Goal: Task Accomplishment & Management: Complete application form

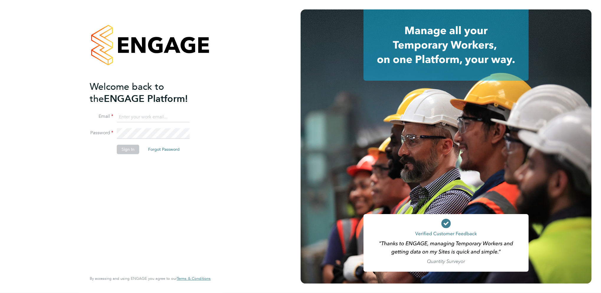
click at [155, 115] on input at bounding box center [153, 117] width 73 height 11
type input "billy.mcnamara@regensolutions.co.uk"
click at [121, 152] on button "Sign In" at bounding box center [128, 149] width 22 height 9
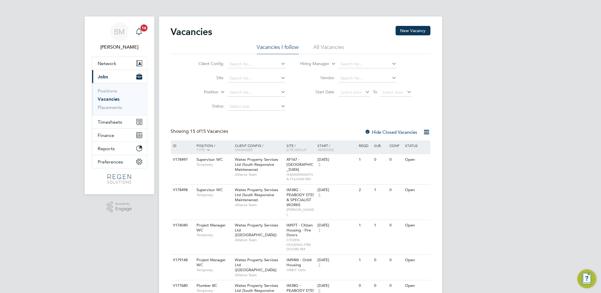
click at [142, 27] on span "16" at bounding box center [143, 27] width 7 height 7
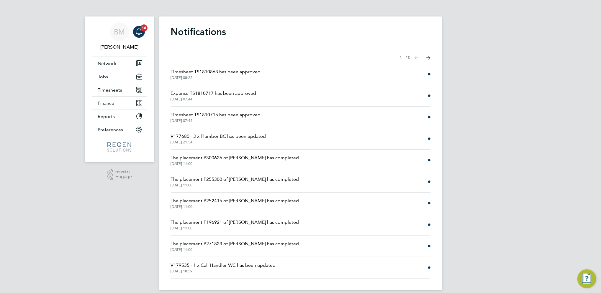
click at [194, 73] on span "Timesheet TS1810863 has been approved" at bounding box center [216, 71] width 90 height 7
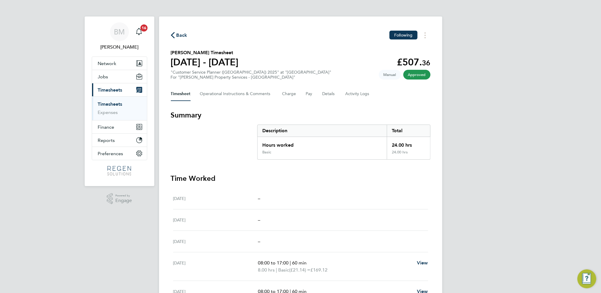
click at [115, 107] on li "Timesheets" at bounding box center [120, 105] width 44 height 8
click at [113, 104] on link "Timesheets" at bounding box center [110, 104] width 24 height 6
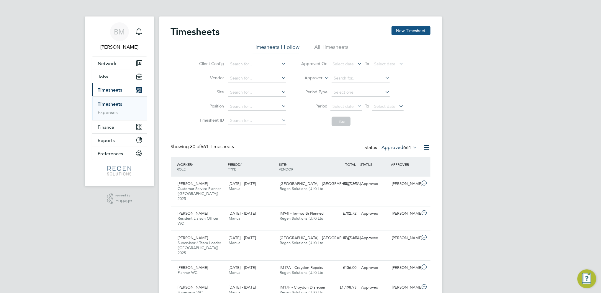
click at [402, 33] on button "New Timesheet" at bounding box center [410, 30] width 39 height 9
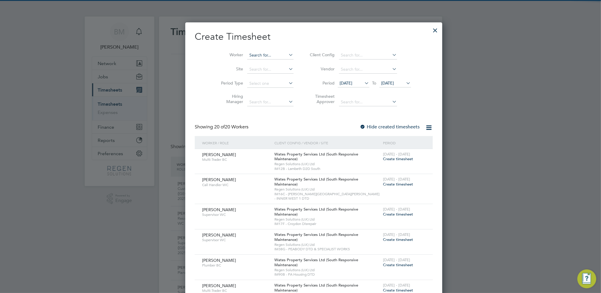
click at [262, 52] on input at bounding box center [270, 55] width 46 height 8
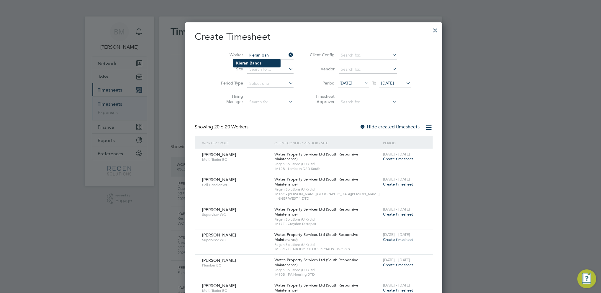
click at [253, 65] on b "Ban" at bounding box center [252, 63] width 7 height 5
type input "[PERSON_NAME]"
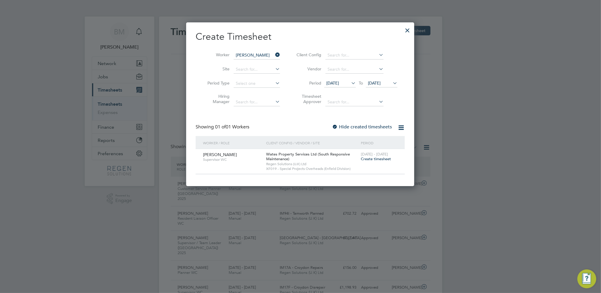
click at [373, 160] on span "Create timesheet" at bounding box center [376, 159] width 30 height 5
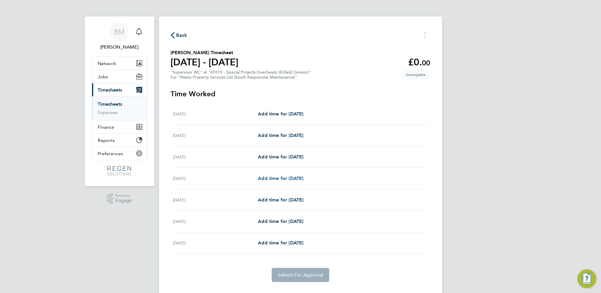
click at [281, 179] on span "Add time for [DATE]" at bounding box center [280, 179] width 45 height 6
select select "30"
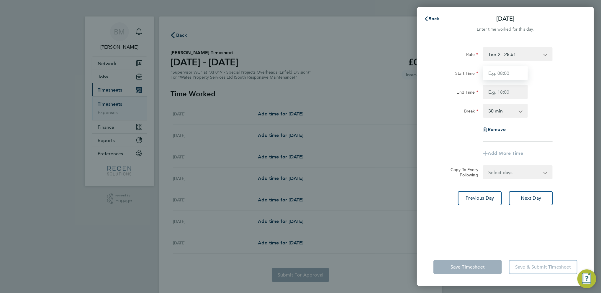
click at [510, 74] on input "Start Time" at bounding box center [505, 73] width 45 height 14
type input "08:00"
type input "17:00"
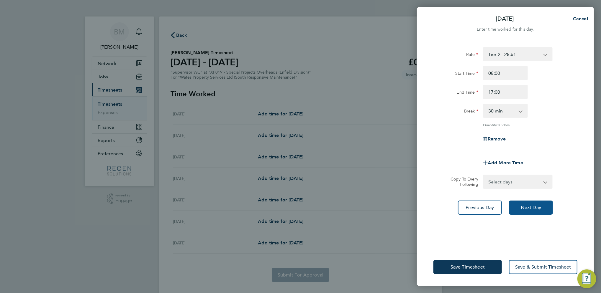
click at [526, 206] on span "Next Day" at bounding box center [530, 208] width 20 height 6
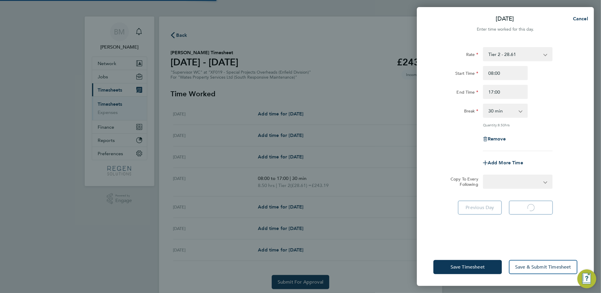
select select "30"
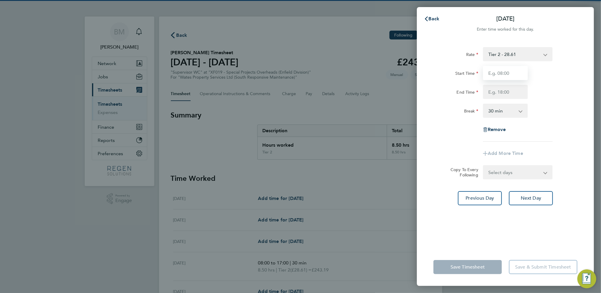
click at [513, 78] on input "Start Time" at bounding box center [505, 73] width 45 height 14
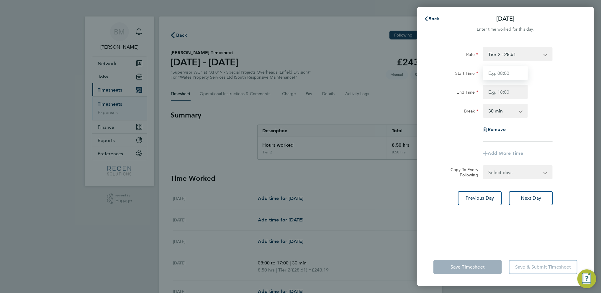
type input "08:00"
type input "17:00"
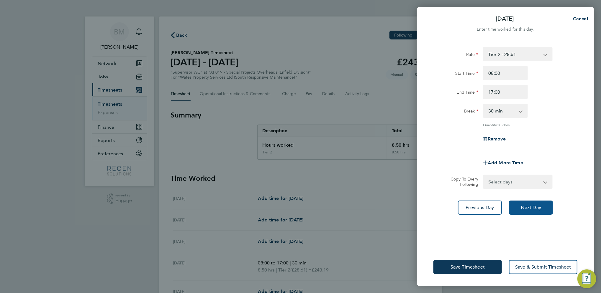
click at [534, 202] on button "Next Day" at bounding box center [531, 208] width 44 height 14
select select "30"
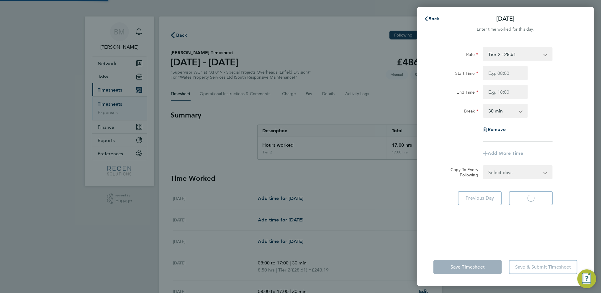
select select "30"
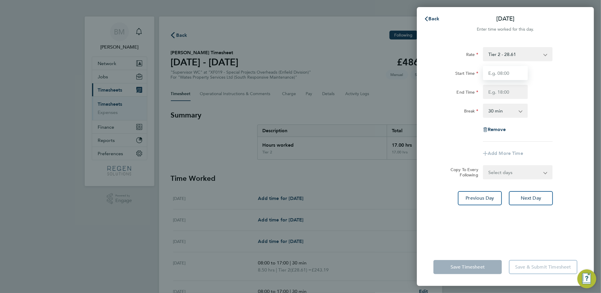
click at [504, 77] on input "Start Time" at bounding box center [505, 73] width 45 height 14
type input "08:00"
type input "17:00"
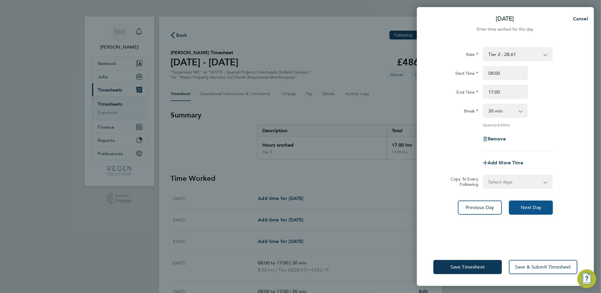
click at [528, 210] on button "Next Day" at bounding box center [531, 208] width 44 height 14
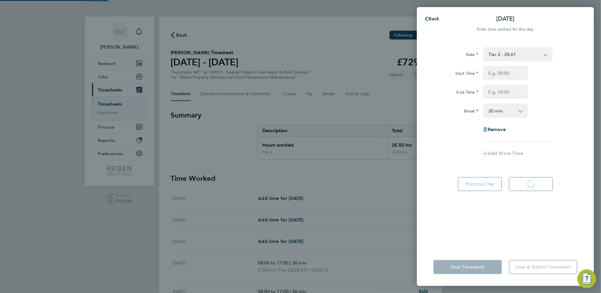
select select "30"
click at [511, 75] on input "Start Time" at bounding box center [505, 73] width 45 height 14
type input "08:00"
type input "17:00"
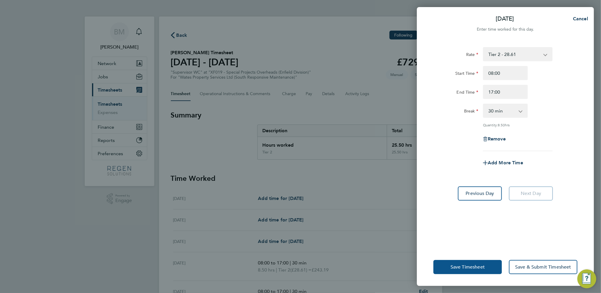
click at [493, 268] on button "Save Timesheet" at bounding box center [467, 267] width 68 height 14
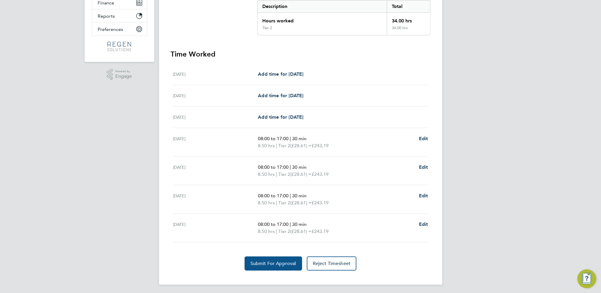
click at [272, 263] on span "Submit For Approval" at bounding box center [273, 264] width 46 height 6
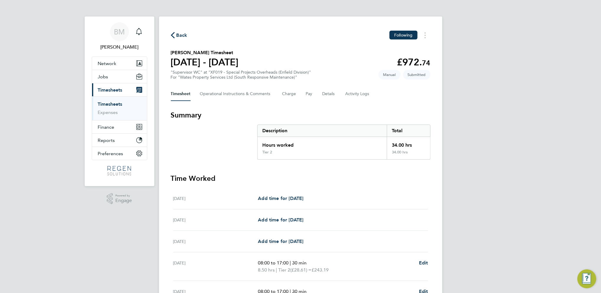
click at [106, 102] on link "Timesheets" at bounding box center [110, 104] width 24 height 6
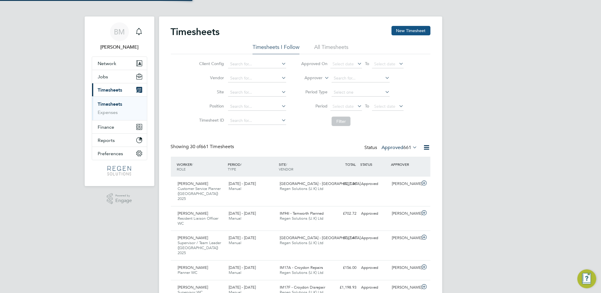
click at [411, 33] on button "New Timesheet" at bounding box center [410, 30] width 39 height 9
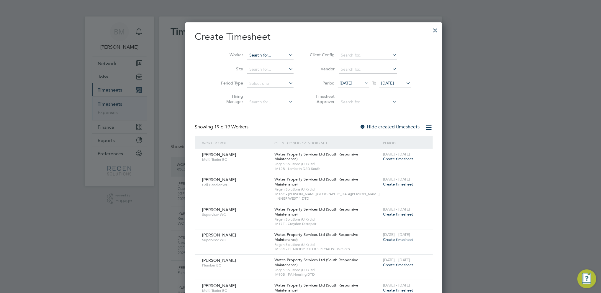
click at [262, 52] on input at bounding box center [270, 55] width 46 height 8
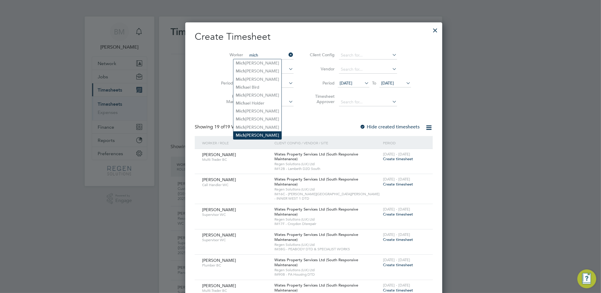
click at [267, 135] on li "Mich ael Shafik" at bounding box center [257, 135] width 48 height 8
type input "[PERSON_NAME]"
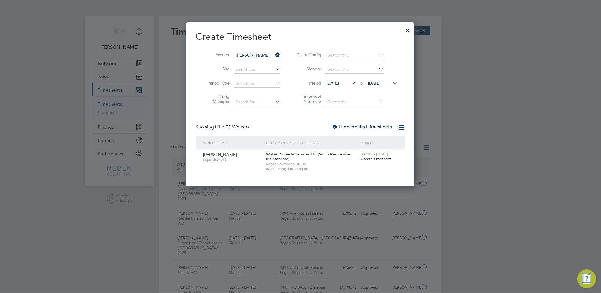
click at [374, 159] on span "Create timesheet" at bounding box center [376, 159] width 30 height 5
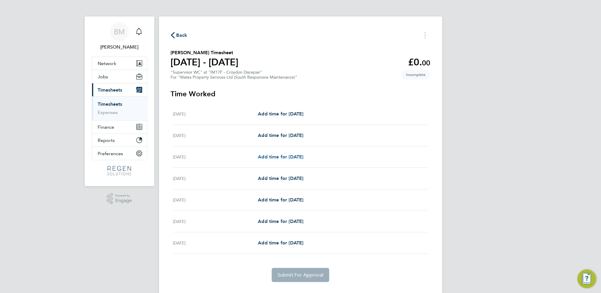
click at [295, 158] on span "Add time for [DATE]" at bounding box center [280, 157] width 45 height 6
select select "30"
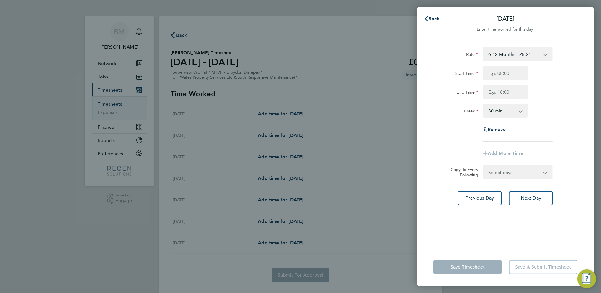
drag, startPoint x: 304, startPoint y: 173, endPoint x: 300, endPoint y: 179, distance: 7.6
click at [303, 175] on div "Back [DATE] Enter time worked for this day. Rate 6-12 Months - 28.21 Start Time…" at bounding box center [300, 146] width 601 height 293
click at [299, 179] on div "Back [DATE] Enter time worked for this day. Rate 6-12 Months - 28.21 Start Time…" at bounding box center [300, 146] width 601 height 293
drag, startPoint x: 428, startPoint y: 19, endPoint x: 400, endPoint y: 61, distance: 50.3
click at [428, 20] on span "Back" at bounding box center [433, 19] width 11 height 6
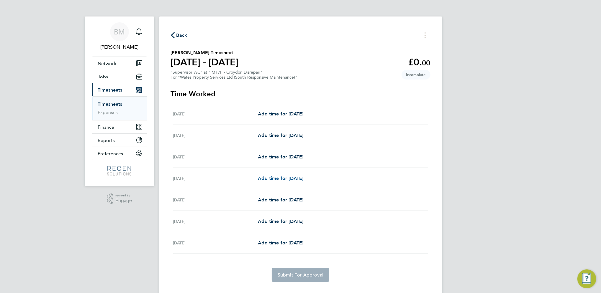
click at [288, 176] on span "Add time for [DATE]" at bounding box center [280, 179] width 45 height 6
select select "30"
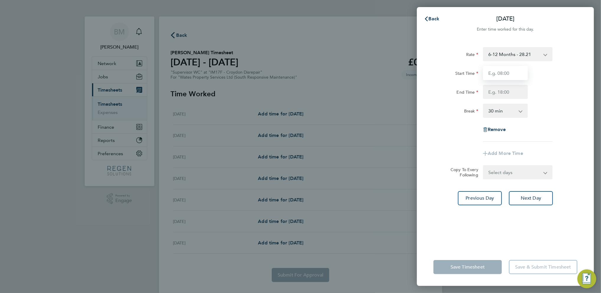
click at [514, 74] on input "Start Time" at bounding box center [505, 73] width 45 height 14
type input "08:00"
type input "17:00"
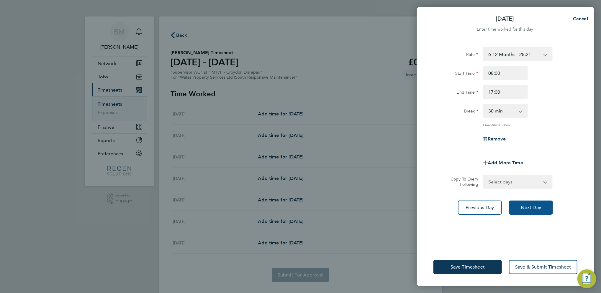
click at [524, 205] on span "Next Day" at bounding box center [530, 208] width 20 height 6
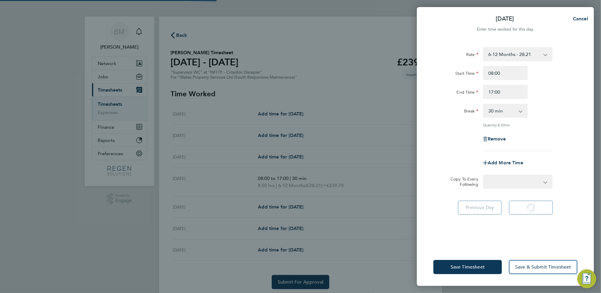
select select "30"
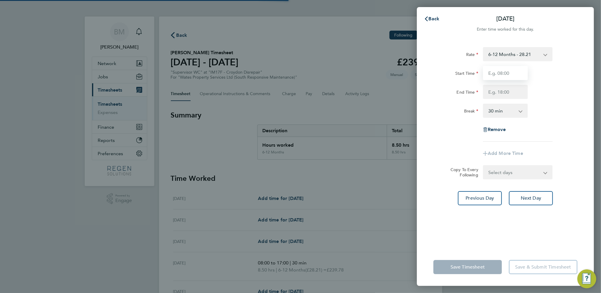
click at [510, 75] on input "Start Time" at bounding box center [505, 73] width 45 height 14
type input "08:00"
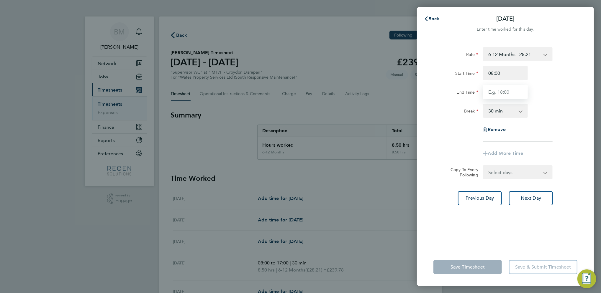
type input "17:00"
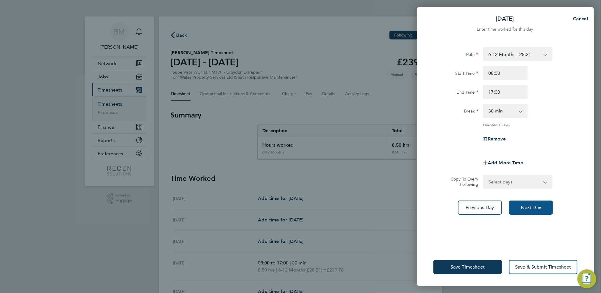
click at [515, 205] on button "Next Day" at bounding box center [531, 208] width 44 height 14
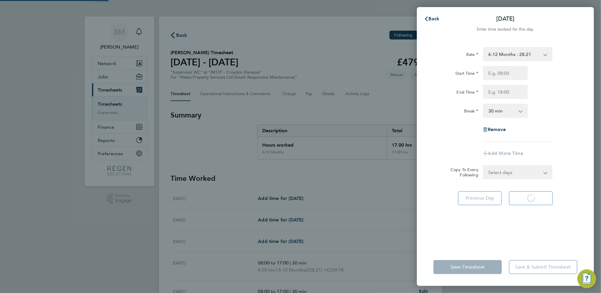
select select "30"
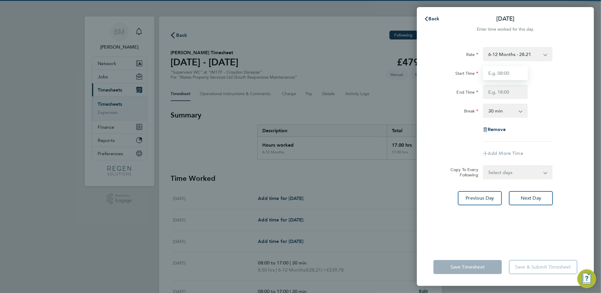
click at [506, 77] on input "Start Time" at bounding box center [505, 73] width 45 height 14
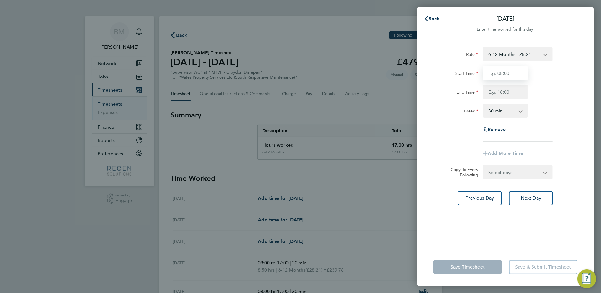
type input "08:00"
type input "17:00"
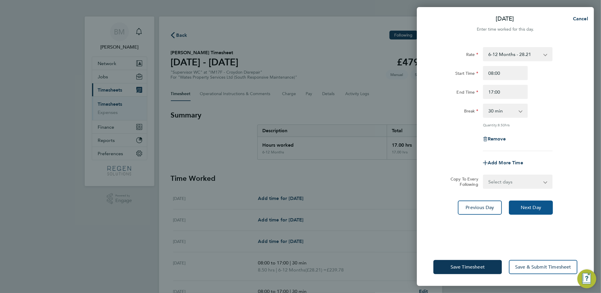
click at [519, 206] on button "Next Day" at bounding box center [531, 208] width 44 height 14
select select "30"
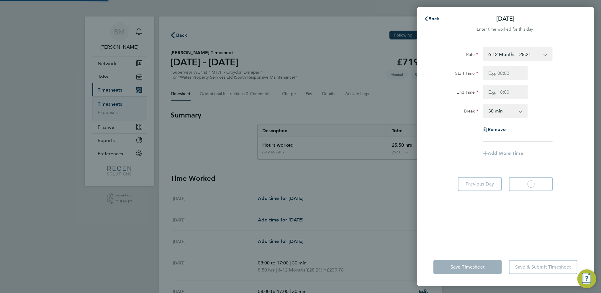
select select "30"
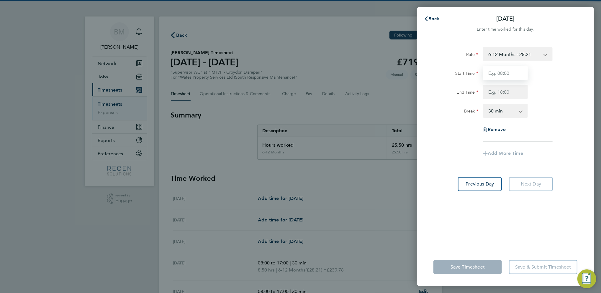
drag, startPoint x: 497, startPoint y: 71, endPoint x: 496, endPoint y: 76, distance: 5.0
click at [497, 71] on input "Start Time" at bounding box center [505, 73] width 45 height 14
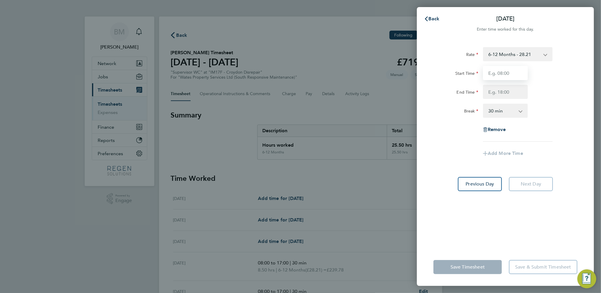
type input "08:00"
type input "17:00"
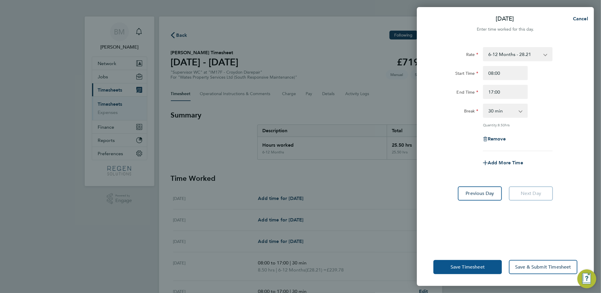
click at [475, 270] on button "Save Timesheet" at bounding box center [467, 267] width 68 height 14
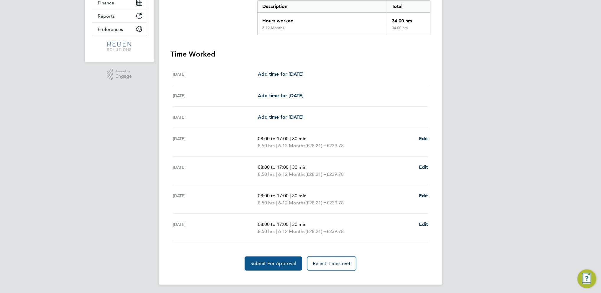
click at [288, 263] on span "Submit For Approval" at bounding box center [273, 264] width 46 height 6
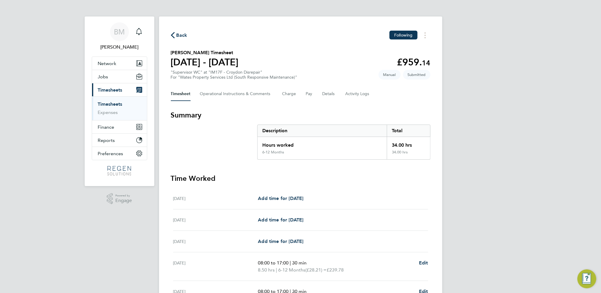
click at [101, 106] on link "Timesheets" at bounding box center [110, 104] width 24 height 6
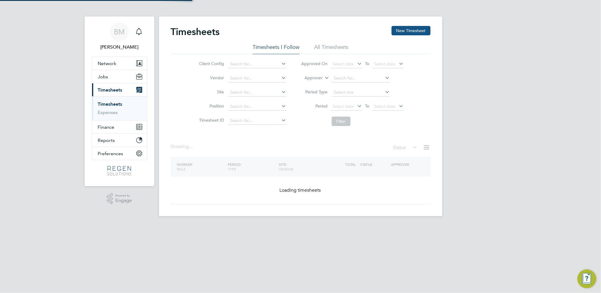
click at [400, 25] on div "Timesheets New Timesheet Timesheets I Follow All Timesheets Client Config Vendo…" at bounding box center [300, 117] width 283 height 200
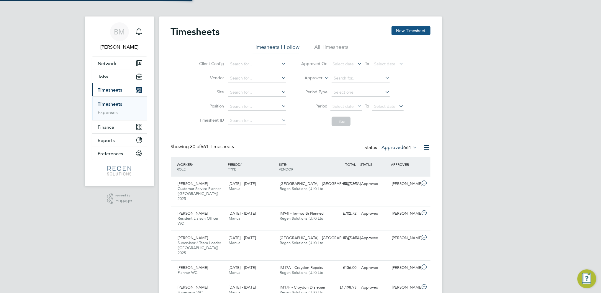
click at [399, 34] on button "New Timesheet" at bounding box center [410, 30] width 39 height 9
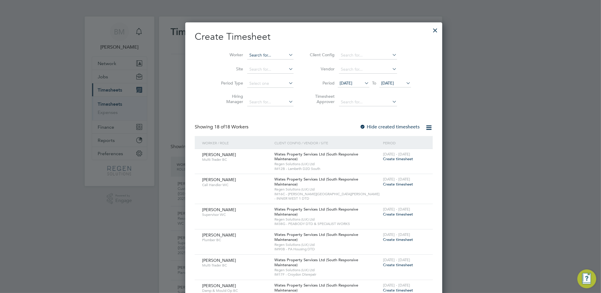
click at [247, 55] on input at bounding box center [270, 55] width 46 height 8
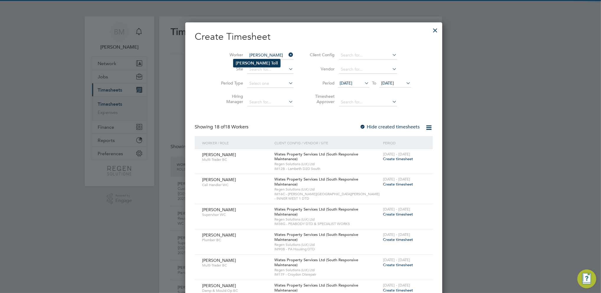
click at [271, 62] on b "Toll" at bounding box center [274, 63] width 7 height 5
type input "[PERSON_NAME]"
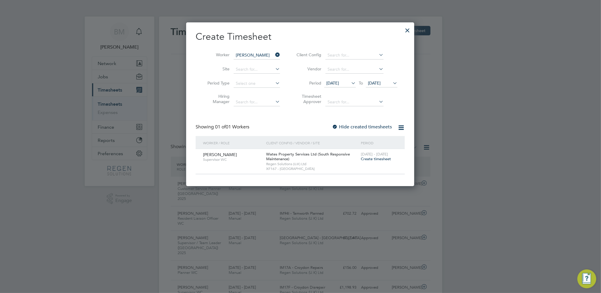
click at [370, 156] on div "[DATE] - [DATE] Create timesheet" at bounding box center [379, 157] width 40 height 16
click at [370, 160] on span "Create timesheet" at bounding box center [376, 159] width 30 height 5
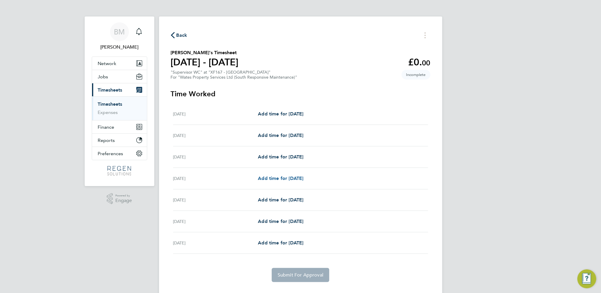
click at [287, 177] on span "Add time for [DATE]" at bounding box center [280, 179] width 45 height 6
select select "30"
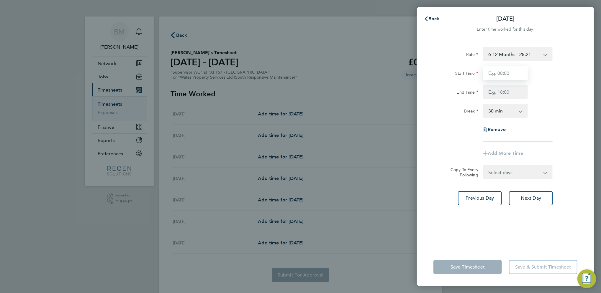
click at [496, 75] on input "Start Time" at bounding box center [505, 73] width 45 height 14
type input "08:00"
type input "17:00"
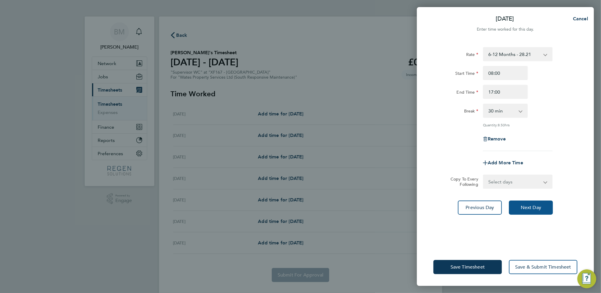
click at [524, 206] on span "Next Day" at bounding box center [530, 208] width 20 height 6
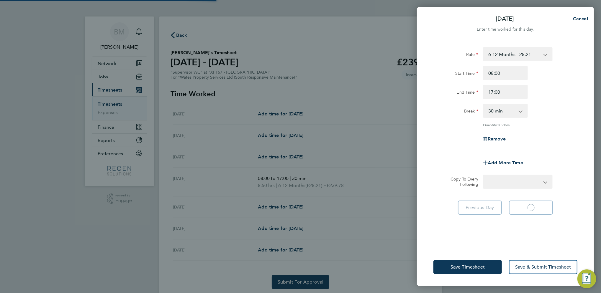
select select "30"
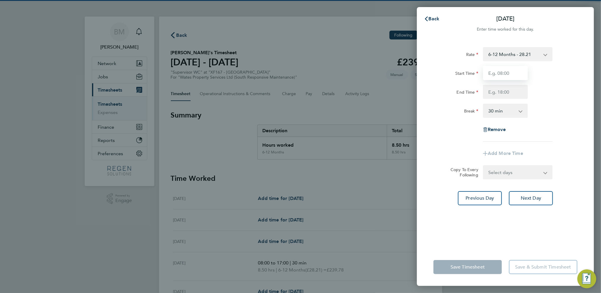
click at [499, 74] on input "Start Time" at bounding box center [505, 73] width 45 height 14
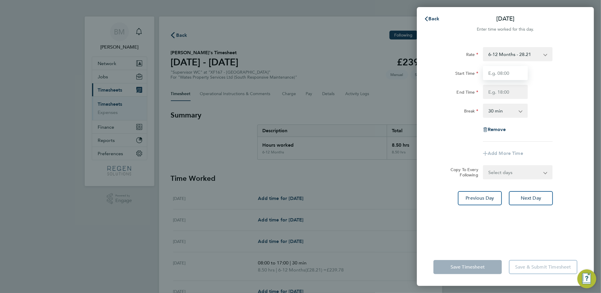
type input "08:00"
type input "17:00"
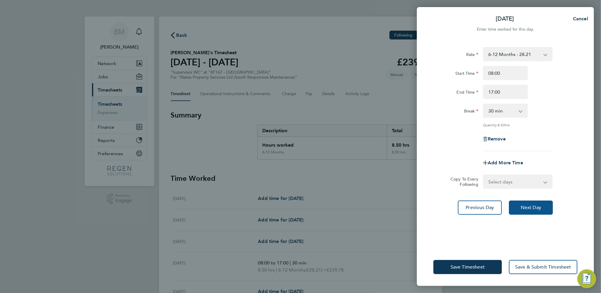
drag, startPoint x: 526, startPoint y: 203, endPoint x: 524, endPoint y: 185, distance: 18.3
click at [526, 203] on button "Next Day" at bounding box center [531, 208] width 44 height 14
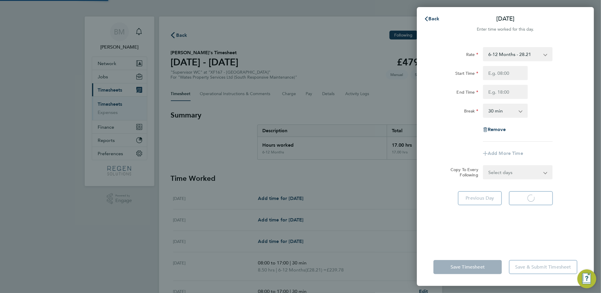
select select "30"
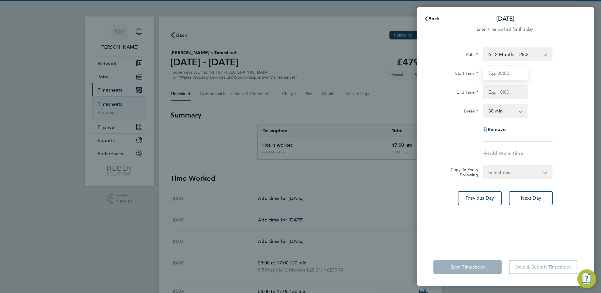
click at [494, 75] on input "Start Time" at bounding box center [505, 73] width 45 height 14
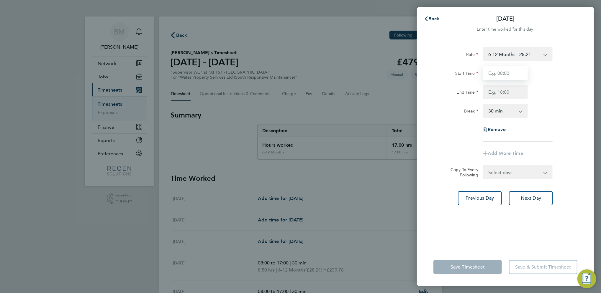
type input "08:00"
type input "17:00"
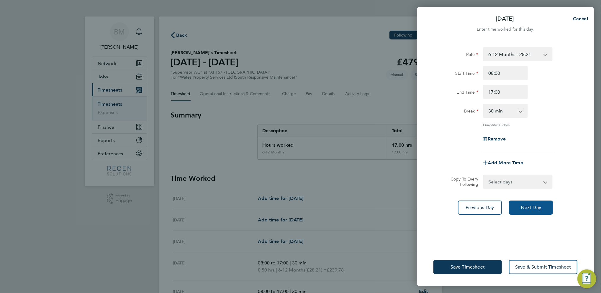
click at [534, 206] on span "Next Day" at bounding box center [530, 208] width 20 height 6
select select "30"
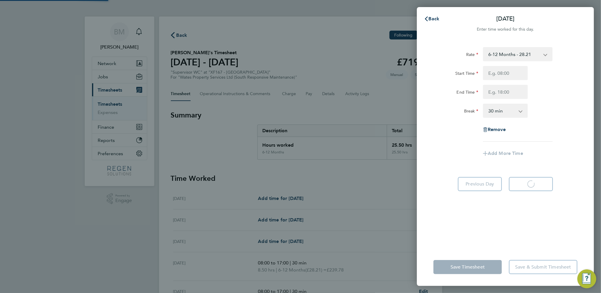
select select "30"
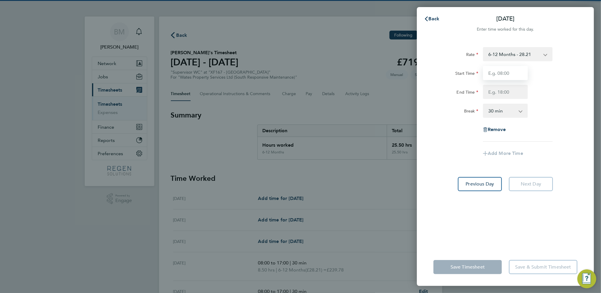
click at [503, 75] on input "Start Time" at bounding box center [505, 73] width 45 height 14
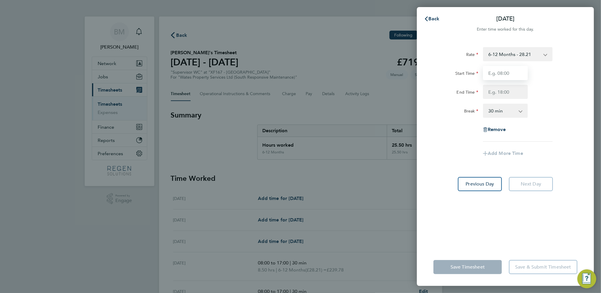
type input "08:00"
type input "17:00"
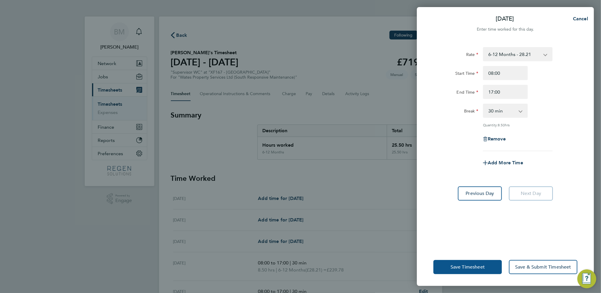
click at [477, 267] on span "Save Timesheet" at bounding box center [467, 267] width 34 height 6
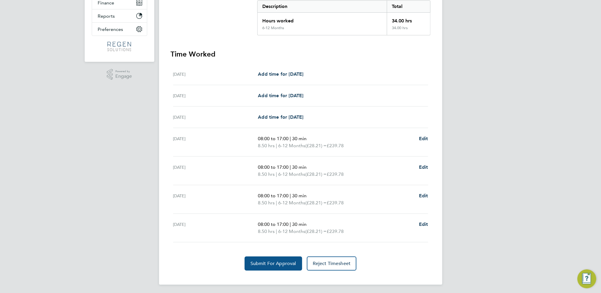
click at [272, 263] on span "Submit For Approval" at bounding box center [273, 264] width 46 height 6
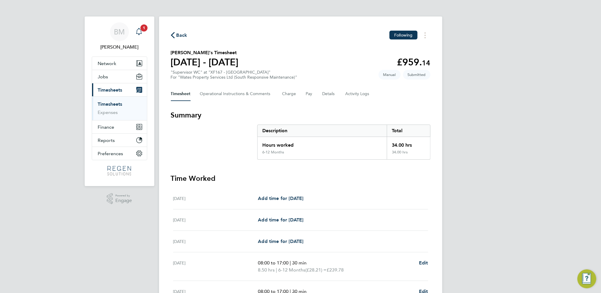
click at [141, 34] on icon "Main navigation" at bounding box center [139, 31] width 6 height 6
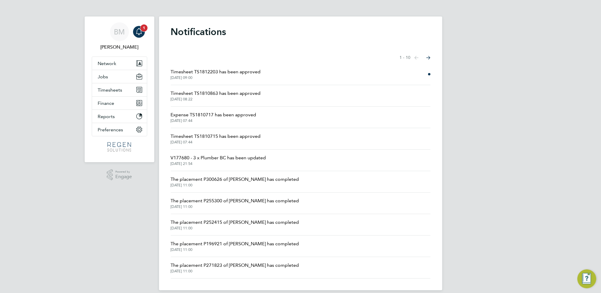
click at [134, 28] on link "Notifications 1" at bounding box center [139, 31] width 12 height 19
click at [138, 39] on link "Notifications 1" at bounding box center [139, 31] width 12 height 19
click at [197, 72] on span "Timesheet TS1812203 has been approved" at bounding box center [216, 71] width 90 height 7
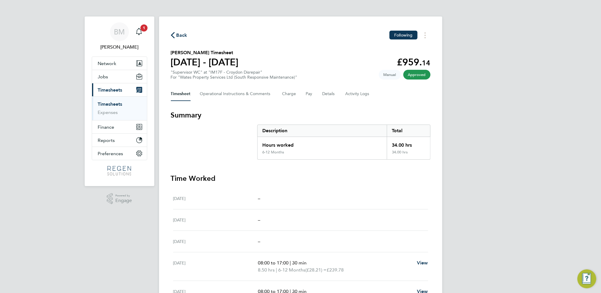
click at [114, 105] on link "Timesheets" at bounding box center [110, 104] width 24 height 6
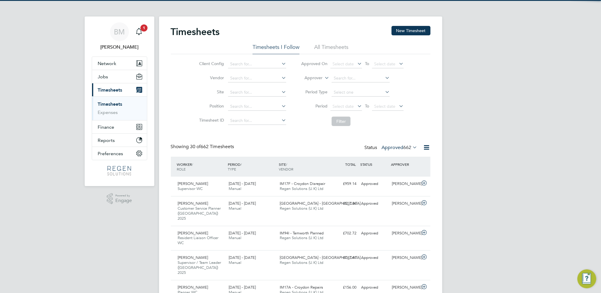
scroll to position [20, 51]
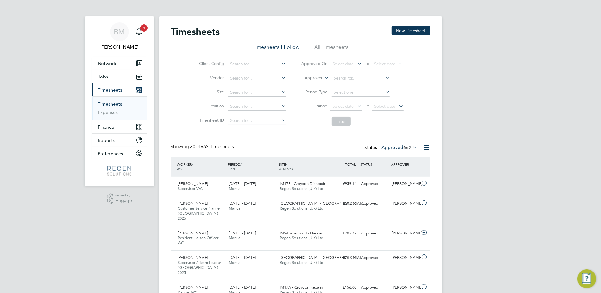
click at [391, 146] on label "Approved 662" at bounding box center [399, 148] width 36 height 6
click at [394, 182] on li "Approved" at bounding box center [393, 183] width 27 height 8
click at [402, 146] on label "Approved 662" at bounding box center [399, 148] width 36 height 6
drag, startPoint x: 399, startPoint y: 146, endPoint x: 395, endPoint y: 165, distance: 19.0
click at [398, 147] on label "Approved 662" at bounding box center [399, 148] width 36 height 6
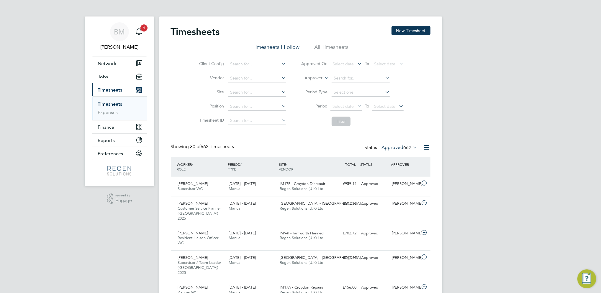
click at [394, 147] on label "Approved 662" at bounding box center [399, 148] width 36 height 6
click at [411, 149] on icon at bounding box center [411, 147] width 0 height 8
click at [102, 78] on span "Jobs" at bounding box center [103, 77] width 10 height 6
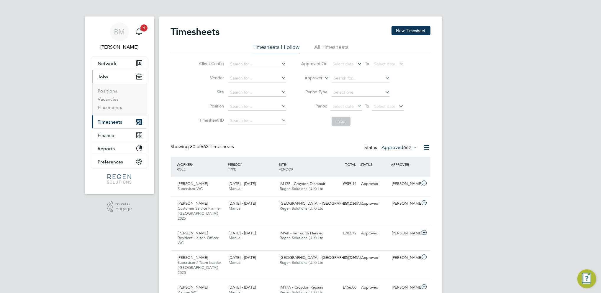
click at [106, 119] on span "Timesheets" at bounding box center [110, 122] width 24 height 6
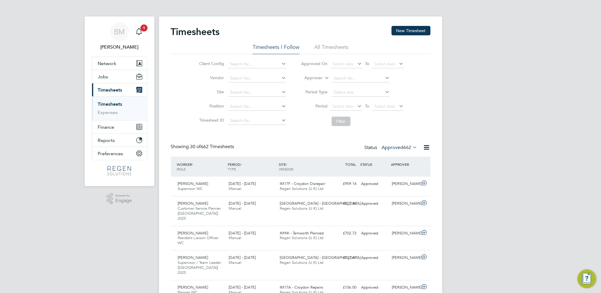
click at [403, 147] on span "662" at bounding box center [407, 148] width 8 height 6
click at [404, 173] on li "Submitted" at bounding box center [393, 174] width 27 height 8
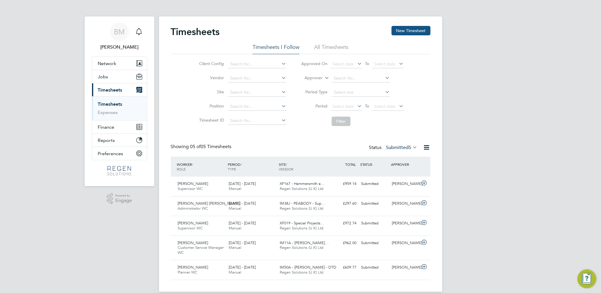
click at [405, 31] on button "New Timesheet" at bounding box center [410, 30] width 39 height 9
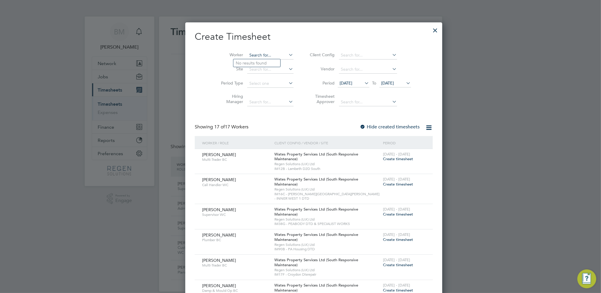
click at [260, 55] on input at bounding box center [270, 55] width 46 height 8
click at [265, 60] on li "[PERSON_NAME]" at bounding box center [261, 63] width 56 height 8
type input "[PERSON_NAME]"
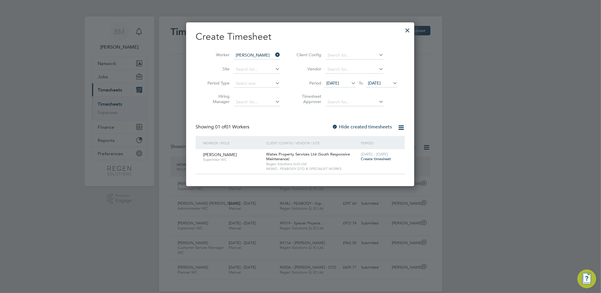
click at [376, 159] on span "Create timesheet" at bounding box center [376, 159] width 30 height 5
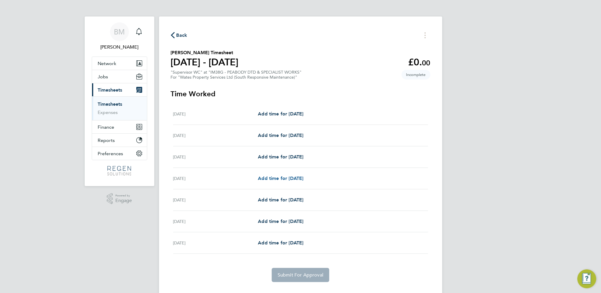
click at [281, 178] on span "Add time for [DATE]" at bounding box center [280, 179] width 45 height 6
select select "30"
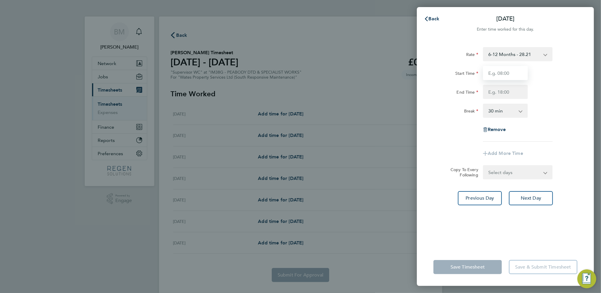
drag, startPoint x: 501, startPoint y: 70, endPoint x: 504, endPoint y: 71, distance: 3.3
click at [501, 70] on input "Start Time" at bounding box center [505, 73] width 45 height 14
type input "08:00"
type input "17:00"
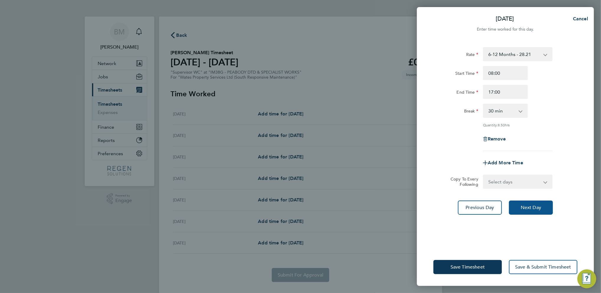
click at [526, 208] on span "Next Day" at bounding box center [530, 208] width 20 height 6
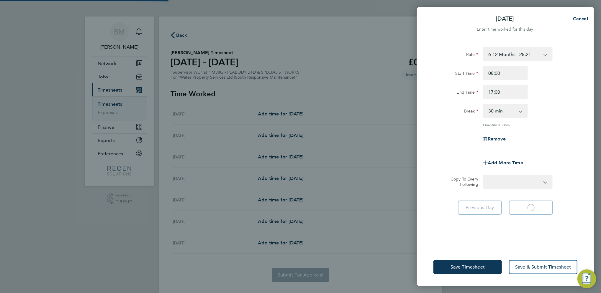
select select "30"
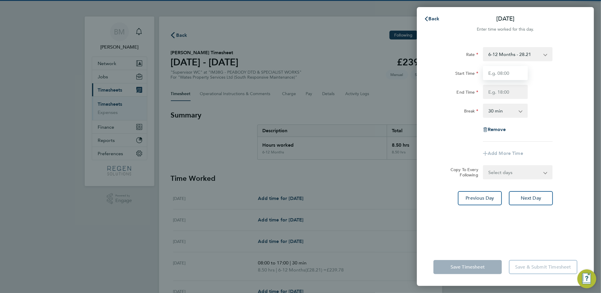
click at [502, 73] on input "Start Time" at bounding box center [505, 73] width 45 height 14
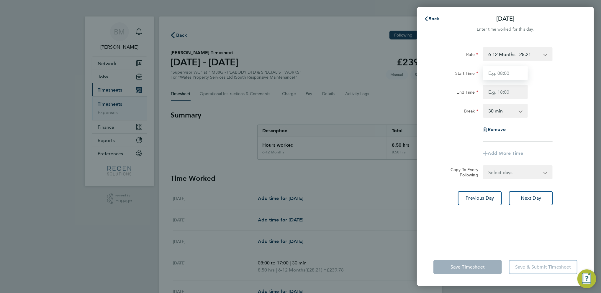
click at [502, 73] on input "Start Time" at bounding box center [505, 73] width 45 height 14
type input "08:00"
type input "17:00"
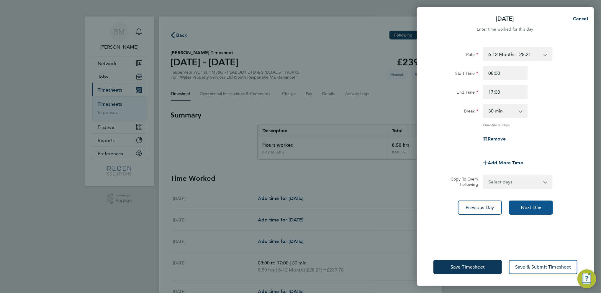
click at [536, 207] on span "Next Day" at bounding box center [530, 208] width 20 height 6
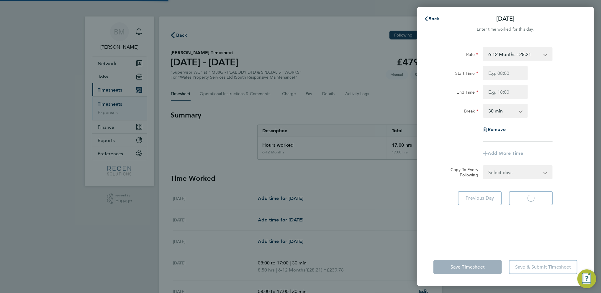
select select "30"
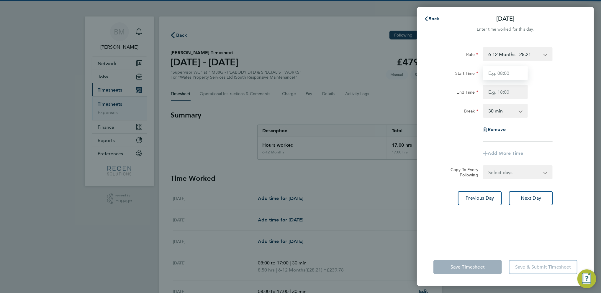
click at [505, 74] on input "Start Time" at bounding box center [505, 73] width 45 height 14
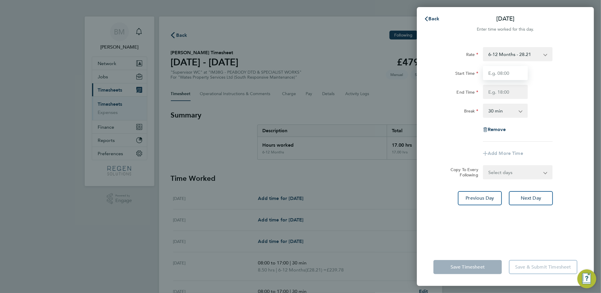
type input "08:00"
type input "17:00"
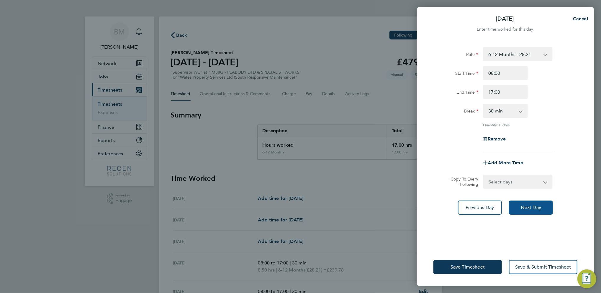
click at [531, 211] on button "Next Day" at bounding box center [531, 208] width 44 height 14
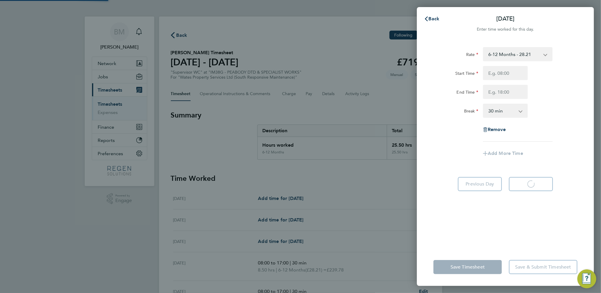
select select "30"
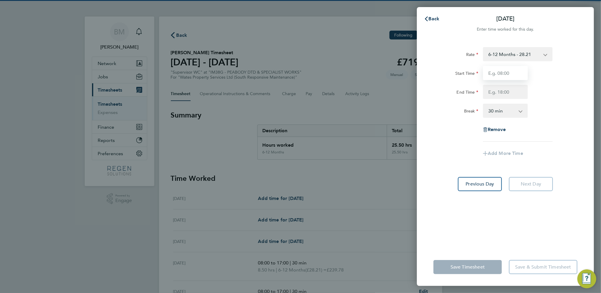
click at [505, 72] on input "Start Time" at bounding box center [505, 73] width 45 height 14
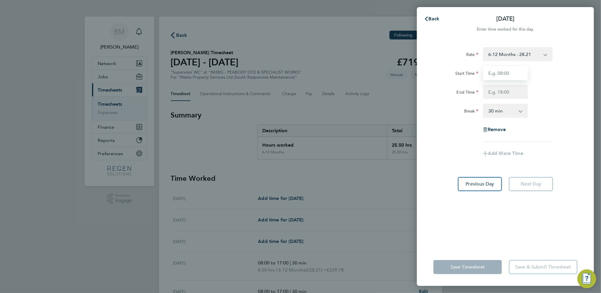
type input "08:00"
type input "17:00"
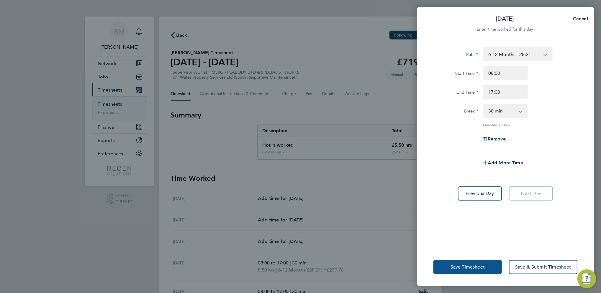
click at [480, 266] on span "Save Timesheet" at bounding box center [467, 267] width 34 height 6
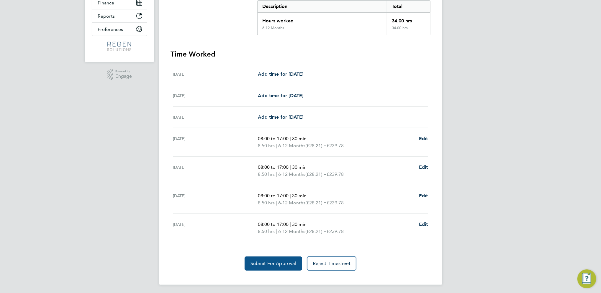
drag, startPoint x: 277, startPoint y: 259, endPoint x: 548, endPoint y: 187, distance: 281.2
click at [277, 261] on span "Submit For Approval" at bounding box center [273, 264] width 46 height 6
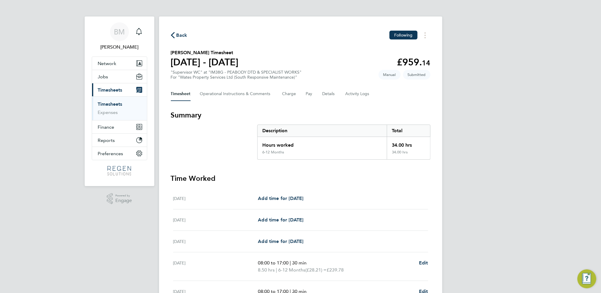
click at [107, 104] on link "Timesheets" at bounding box center [110, 104] width 24 height 6
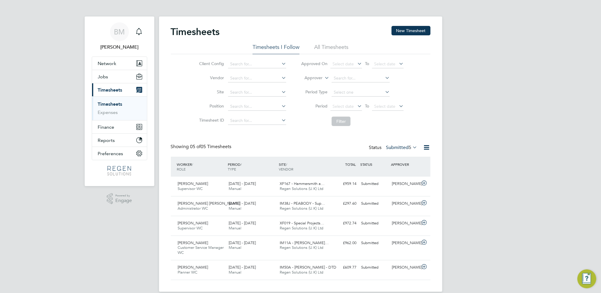
click at [118, 104] on link "Timesheets" at bounding box center [110, 104] width 24 height 6
click at [112, 90] on span "Timesheets" at bounding box center [110, 90] width 24 height 6
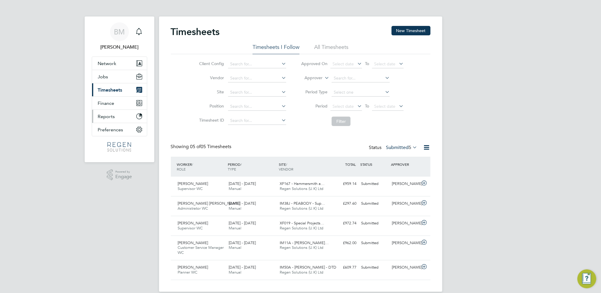
click at [108, 116] on span "Reports" at bounding box center [106, 117] width 17 height 6
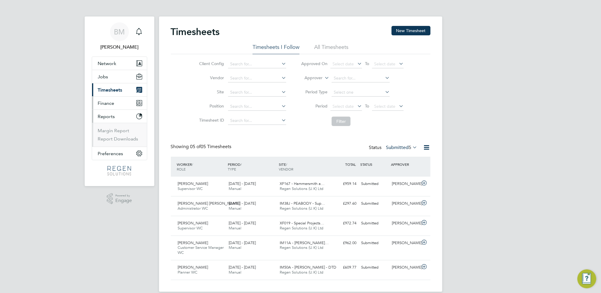
click at [108, 102] on span "Finance" at bounding box center [106, 104] width 17 height 6
